Goal: Check status: Check status

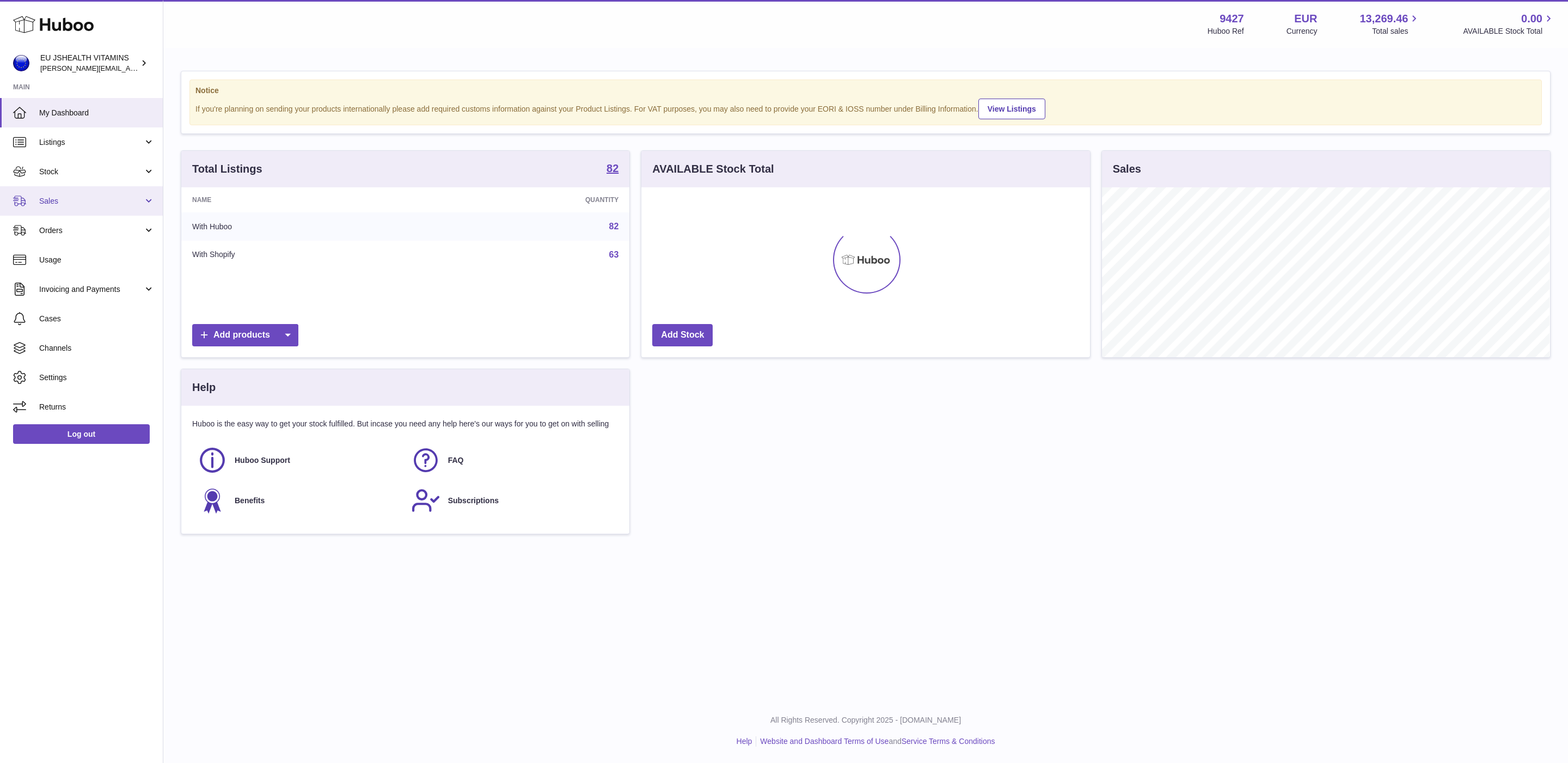
scroll to position [170, 447]
click at [77, 171] on span "Stock" at bounding box center [91, 172] width 104 height 10
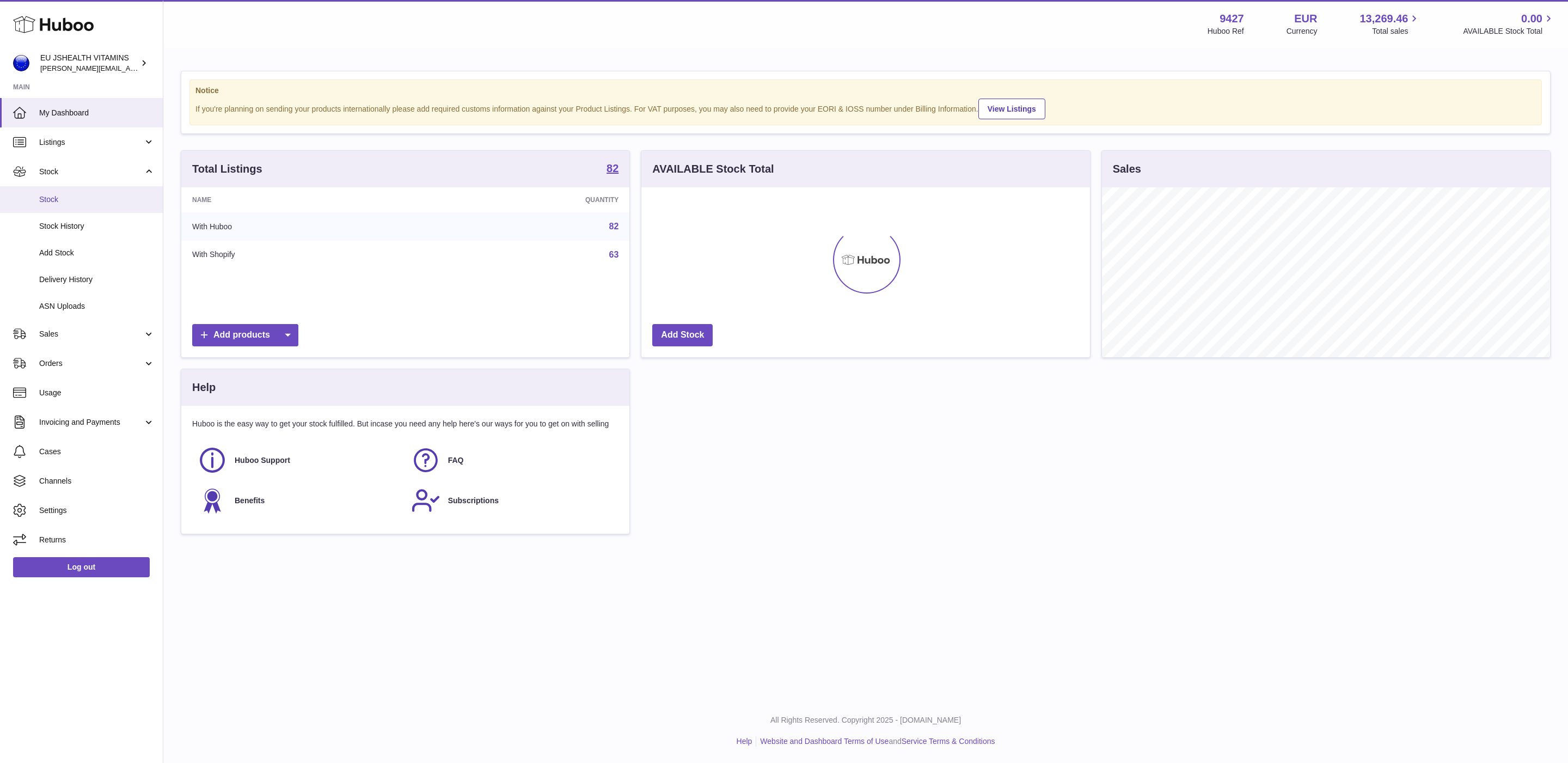
click at [73, 199] on span "Stock" at bounding box center [97, 200] width 116 height 10
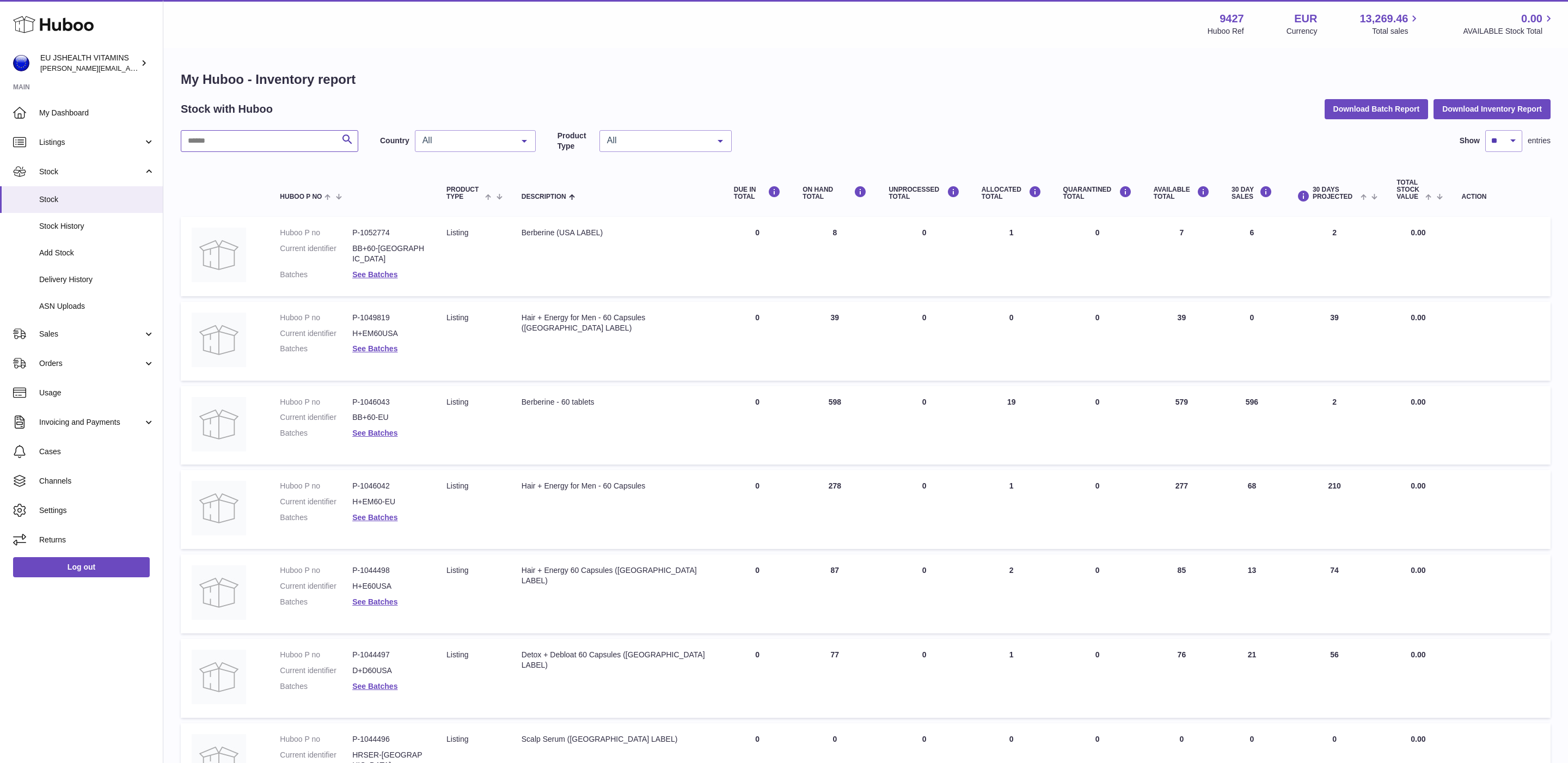
drag, startPoint x: 235, startPoint y: 151, endPoint x: 232, endPoint y: 143, distance: 8.5
click at [235, 147] on input "text" at bounding box center [270, 141] width 178 height 22
click at [232, 143] on input "text" at bounding box center [270, 141] width 178 height 22
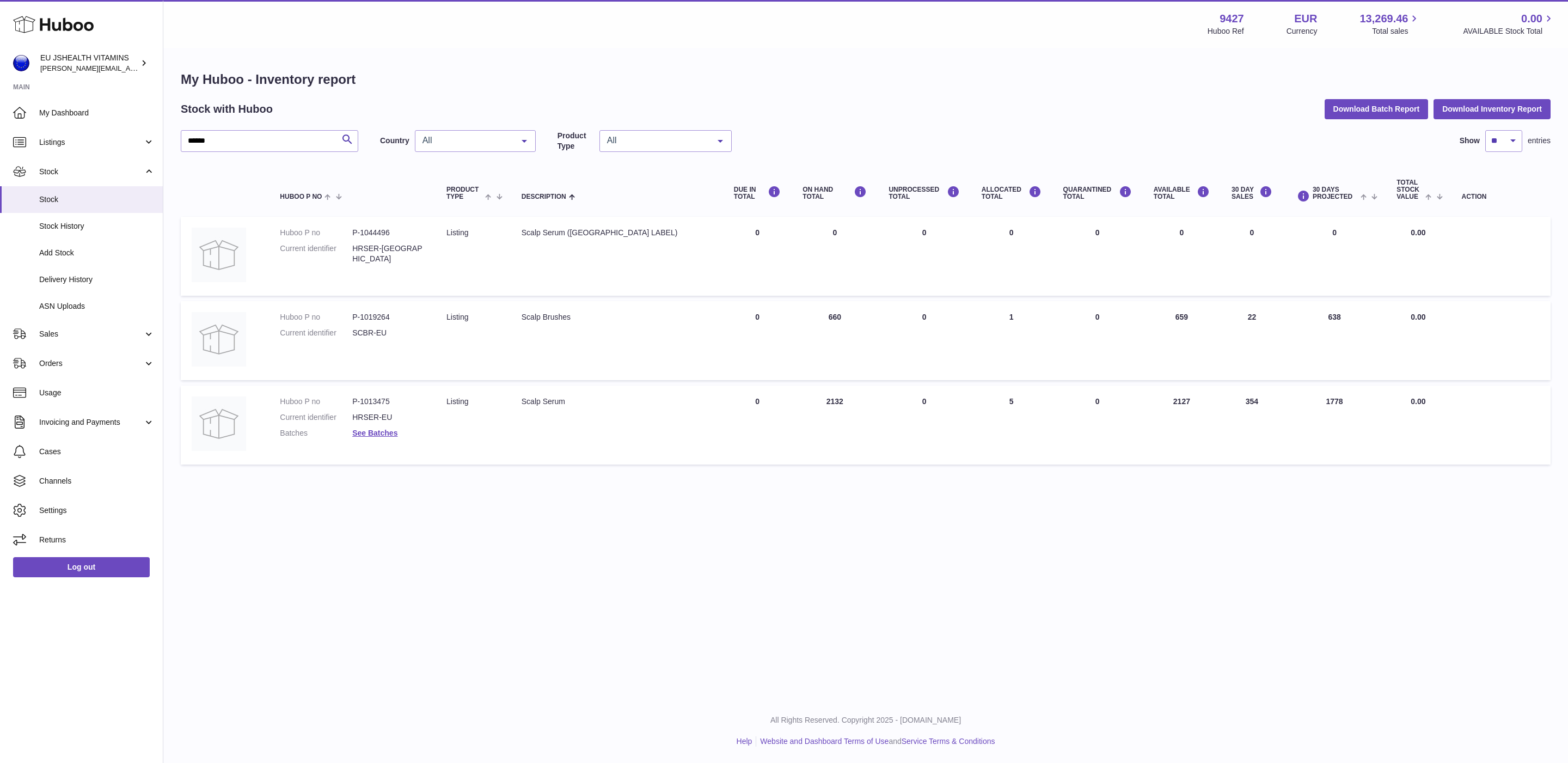
drag, startPoint x: 1194, startPoint y: 318, endPoint x: 1163, endPoint y: 316, distance: 31.1
click at [1163, 316] on td "AVAILABLE Total 659" at bounding box center [1182, 340] width 78 height 79
copy td "659"
drag, startPoint x: 229, startPoint y: 142, endPoint x: 166, endPoint y: 143, distance: 63.0
click at [166, 143] on div "My Huboo - Inventory report Stock with Huboo Download Batch Report Download Inv…" at bounding box center [866, 270] width 1405 height 443
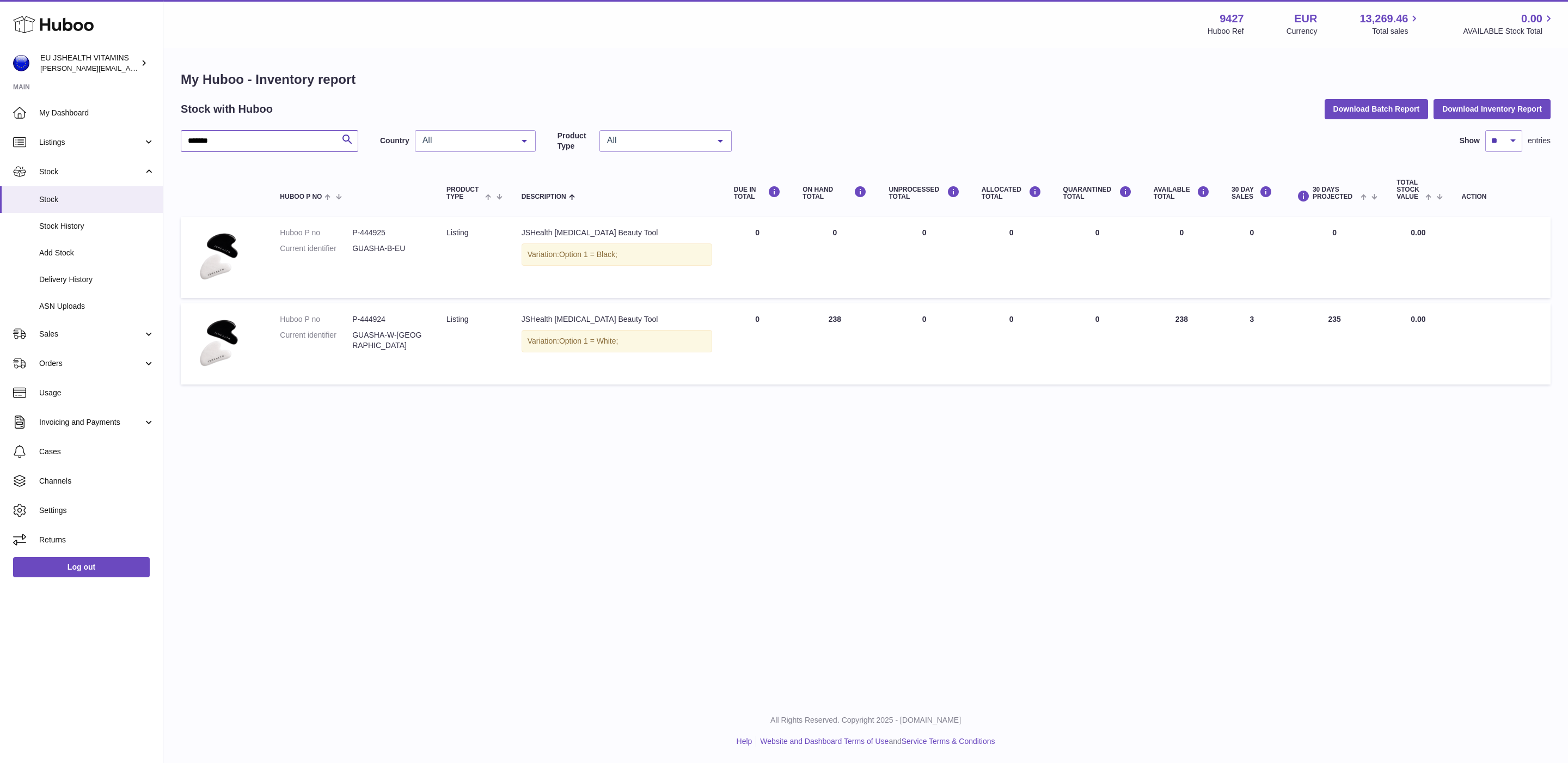
type input "*******"
drag, startPoint x: 1196, startPoint y: 317, endPoint x: 1162, endPoint y: 318, distance: 34.0
click at [1162, 318] on td "AVAILABLE Total 238" at bounding box center [1182, 344] width 78 height 81
copy td "238"
click at [37, 564] on link "Log out" at bounding box center [81, 567] width 137 height 20
